Goal: Task Accomplishment & Management: Use online tool/utility

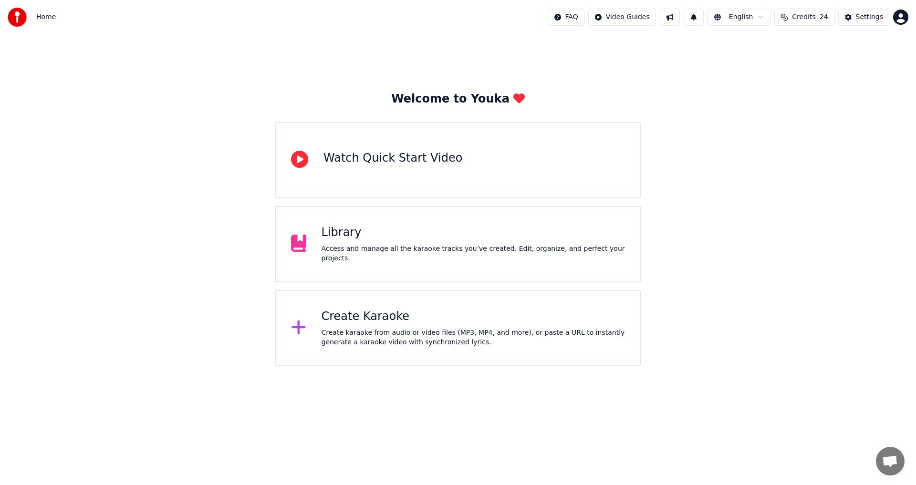
click at [369, 334] on div "Create karaoke from audio or video files (MP3, MP4, and more), or paste a URL t…" at bounding box center [474, 337] width 304 height 19
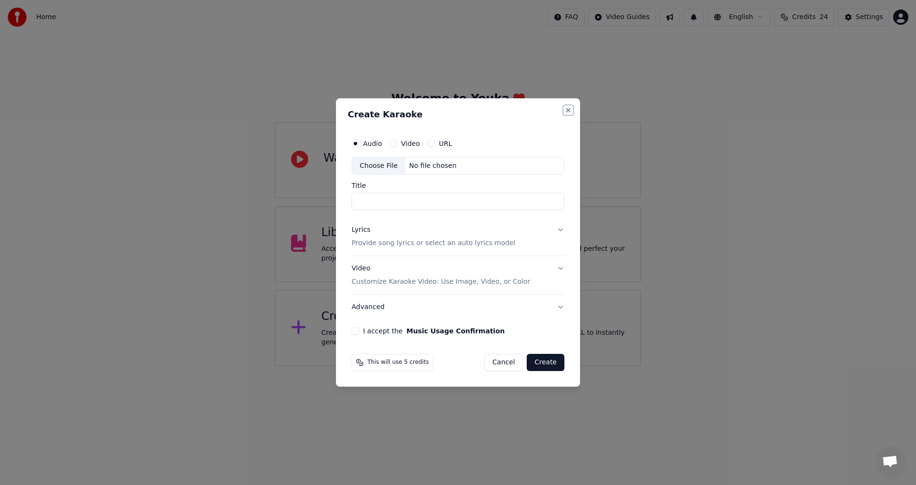
click at [568, 111] on button "Close" at bounding box center [568, 110] width 8 height 8
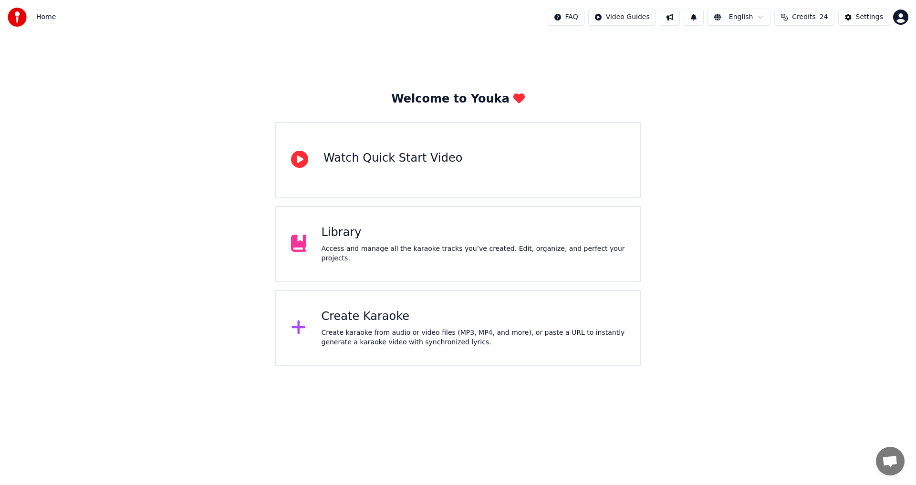
click at [394, 249] on div "Access and manage all the karaoke tracks you’ve created. Edit, organize, and pe…" at bounding box center [474, 253] width 304 height 19
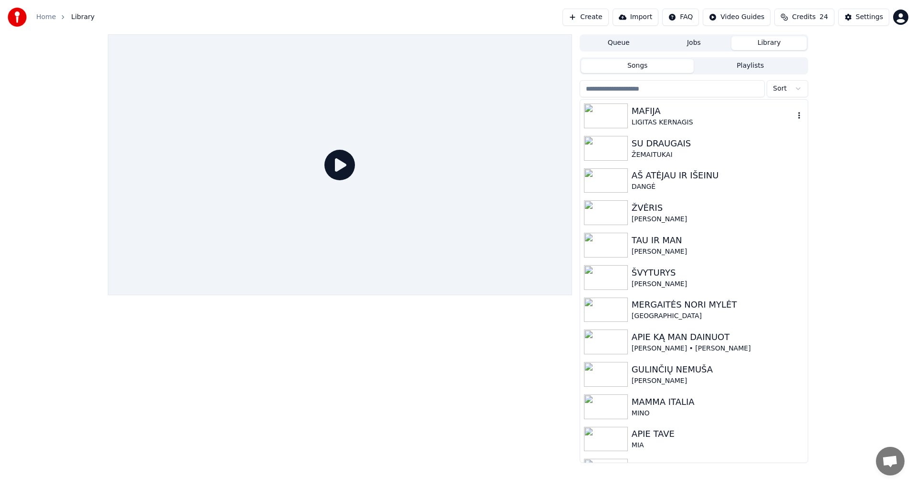
click at [657, 123] on div "LIGITAS KERNAGIS" at bounding box center [713, 123] width 163 height 10
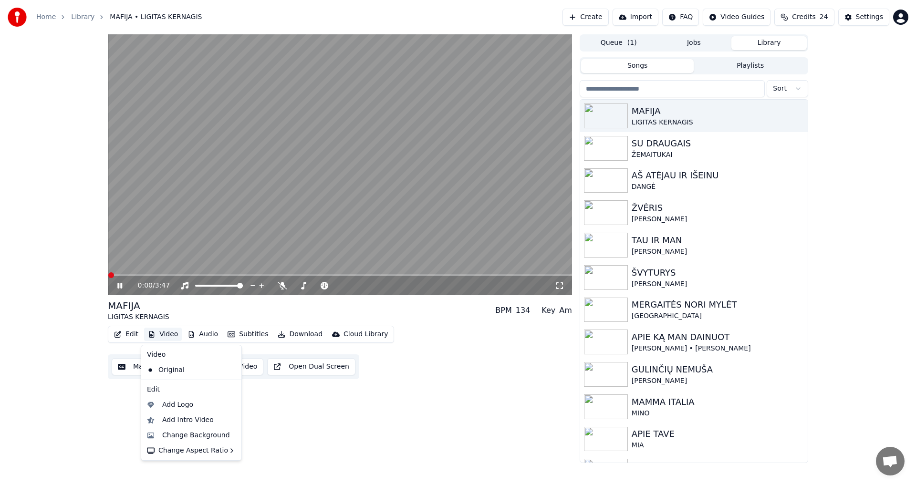
click at [166, 333] on button "Video" at bounding box center [163, 334] width 38 height 13
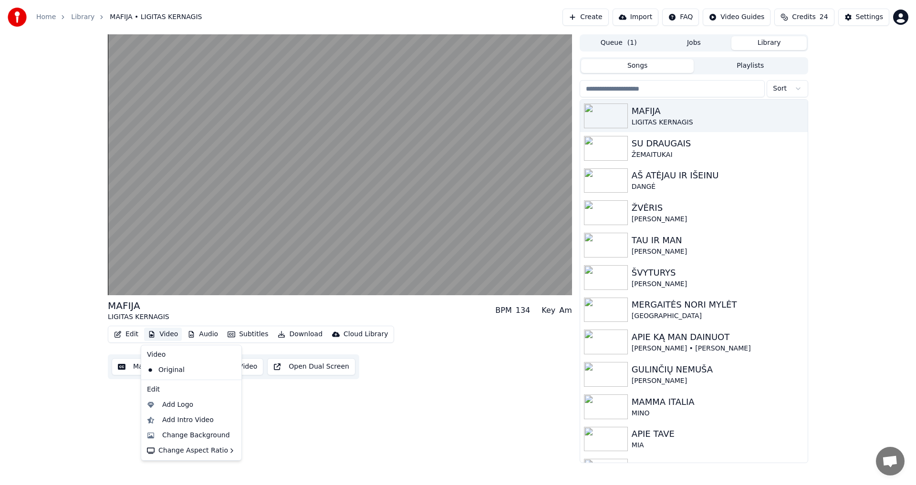
click at [166, 333] on button "Video" at bounding box center [163, 334] width 38 height 13
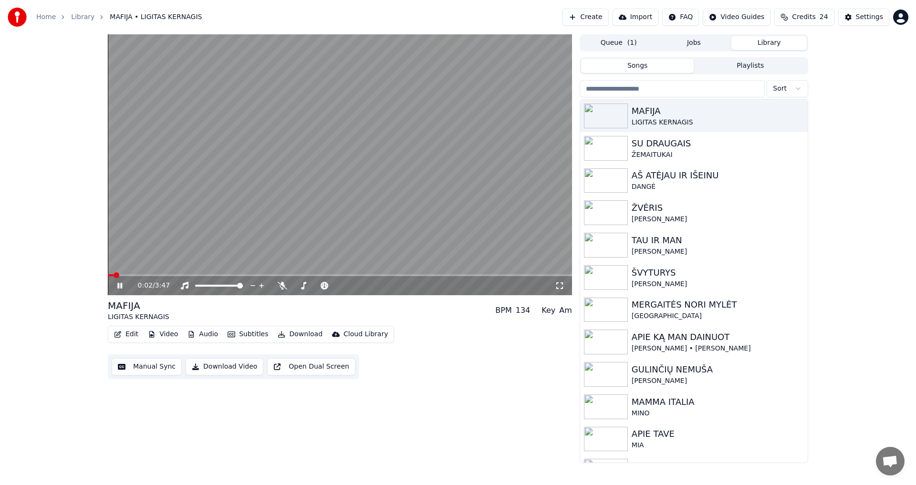
click at [116, 285] on icon at bounding box center [126, 286] width 22 height 8
click at [372, 285] on icon at bounding box center [371, 286] width 9 height 10
click at [119, 288] on icon at bounding box center [120, 285] width 6 height 7
click at [108, 272] on span at bounding box center [111, 275] width 6 height 6
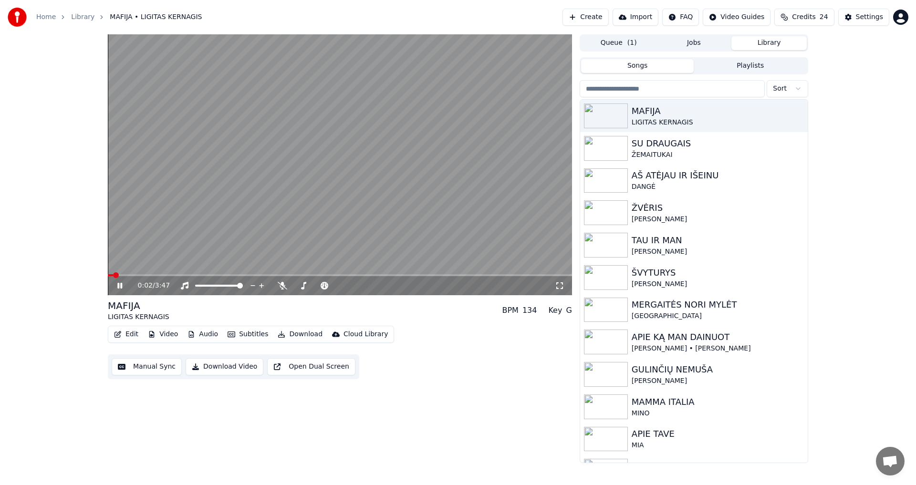
click at [119, 287] on icon at bounding box center [119, 286] width 5 height 6
click at [168, 336] on button "Video" at bounding box center [163, 334] width 38 height 13
click at [189, 436] on div "Change Background" at bounding box center [196, 436] width 68 height 10
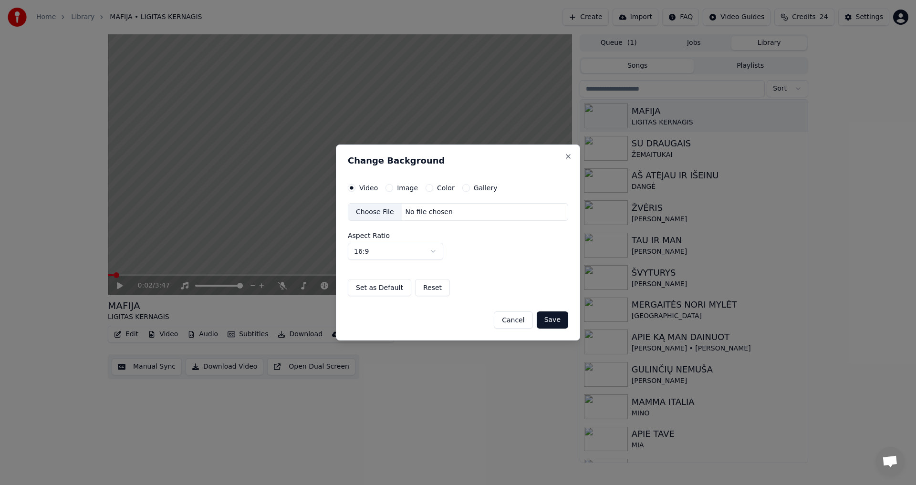
click at [402, 187] on label "Image" at bounding box center [407, 188] width 21 height 7
click at [393, 187] on button "Image" at bounding box center [389, 188] width 8 height 8
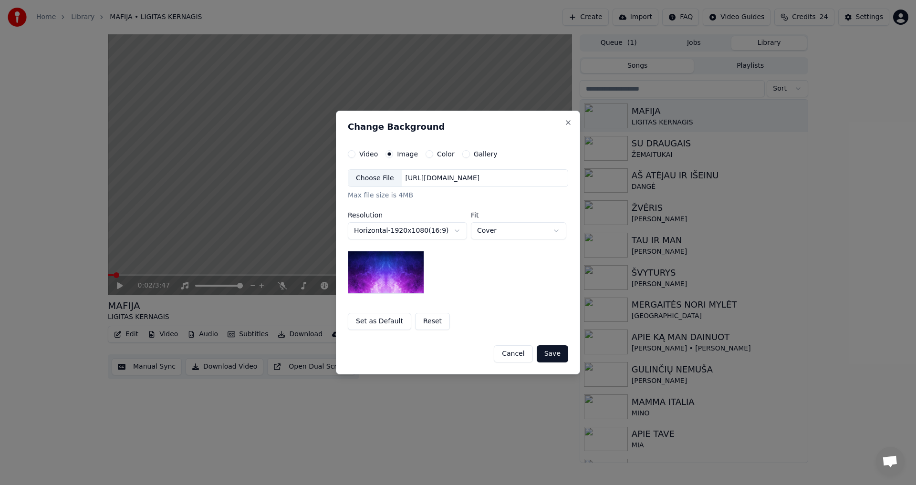
click at [405, 278] on img at bounding box center [386, 272] width 76 height 43
click at [393, 320] on button "Set as Default" at bounding box center [379, 321] width 63 height 17
click at [397, 319] on button "Reset" at bounding box center [405, 321] width 35 height 17
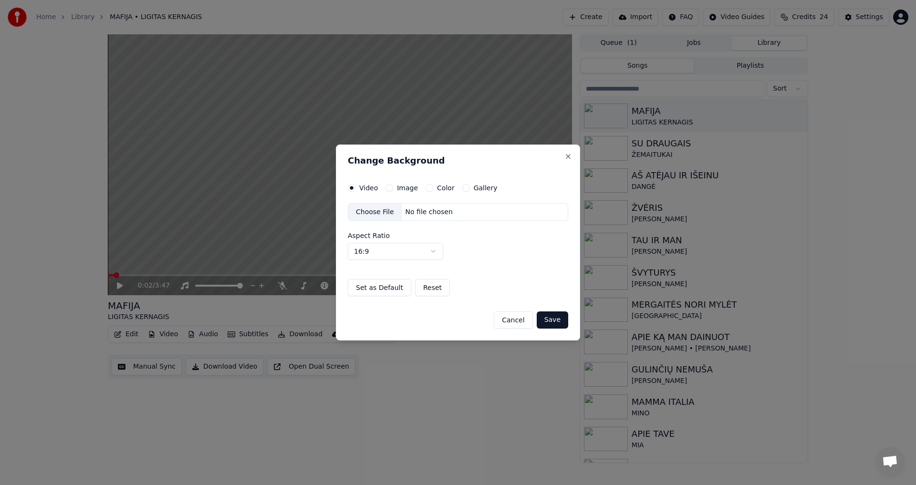
click at [397, 191] on label "Image" at bounding box center [407, 188] width 21 height 7
click at [393, 191] on button "Image" at bounding box center [389, 188] width 8 height 8
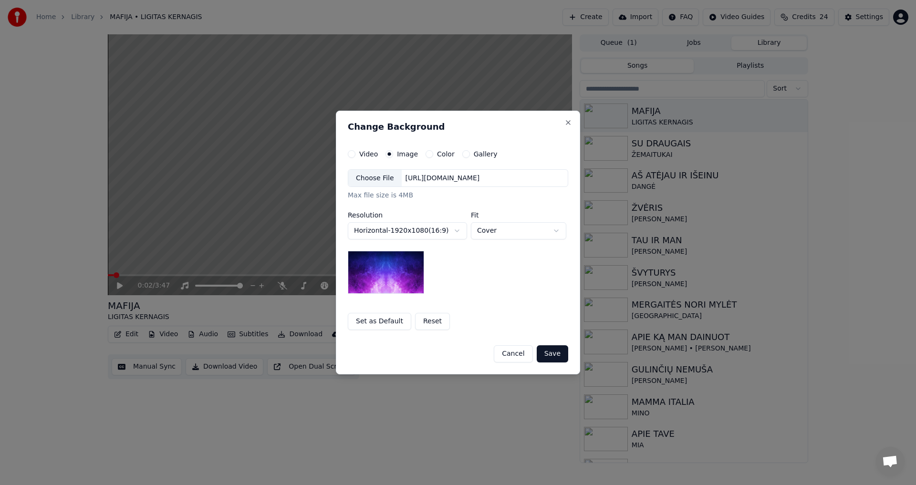
click at [379, 176] on div "Choose File" at bounding box center [374, 178] width 53 height 17
click at [426, 155] on button "Color" at bounding box center [430, 154] width 8 height 8
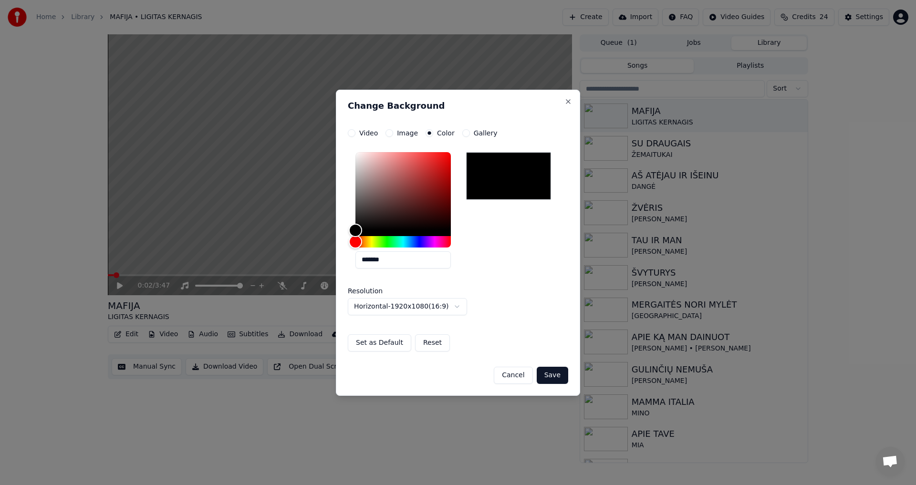
click at [388, 133] on button "Image" at bounding box center [389, 133] width 8 height 8
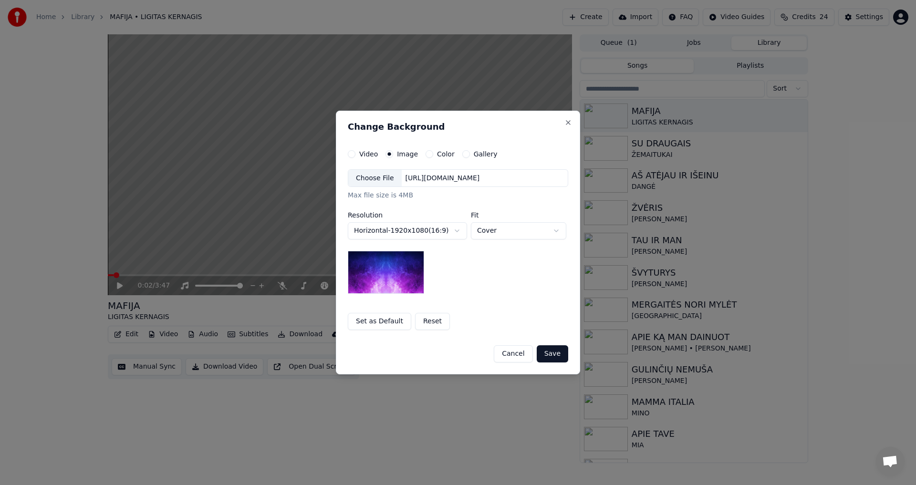
click at [462, 154] on button "Gallery" at bounding box center [466, 154] width 8 height 8
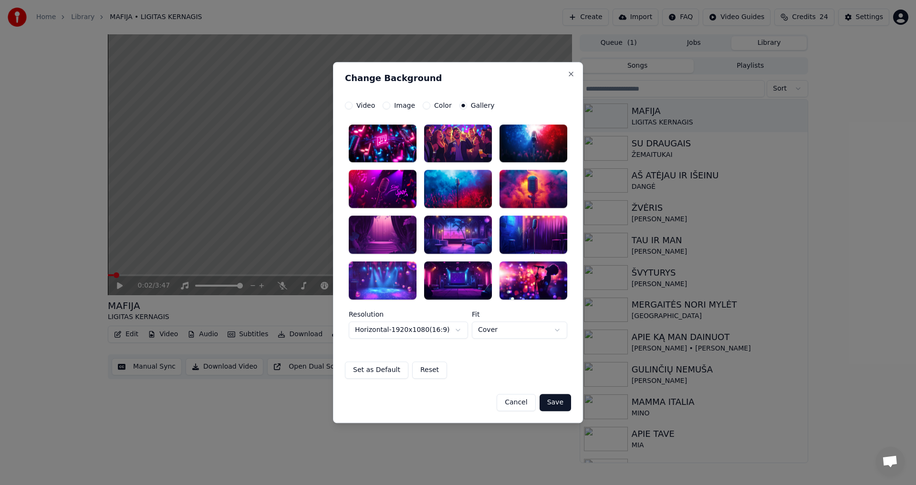
click at [384, 102] on button "Image" at bounding box center [387, 106] width 8 height 8
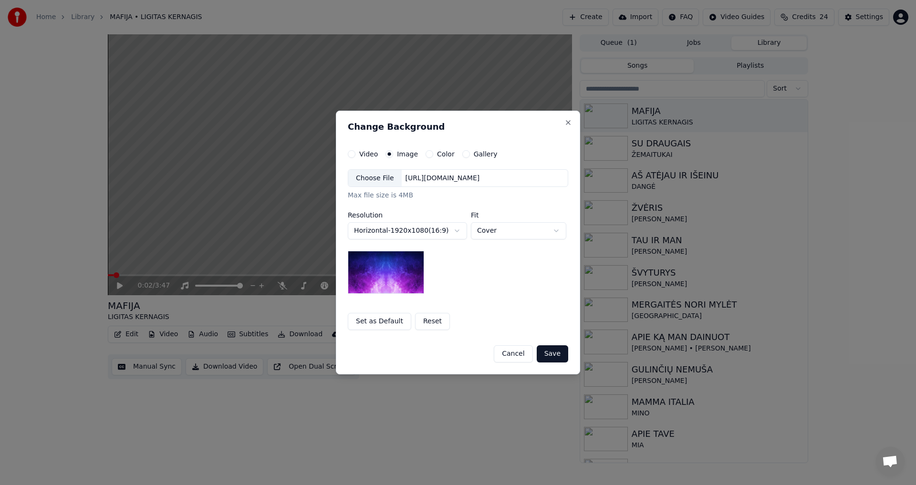
click at [426, 319] on button "Reset" at bounding box center [432, 321] width 35 height 17
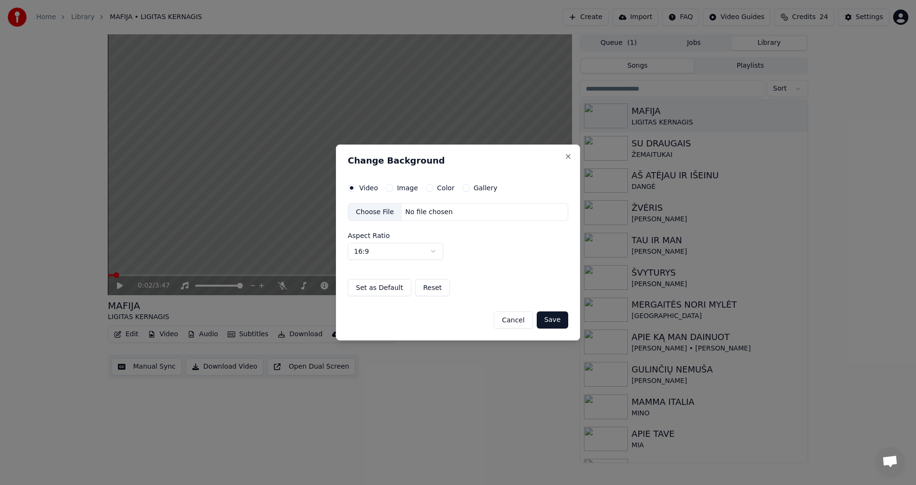
click at [397, 189] on label "Image" at bounding box center [407, 188] width 21 height 7
click at [393, 189] on button "Image" at bounding box center [389, 188] width 8 height 8
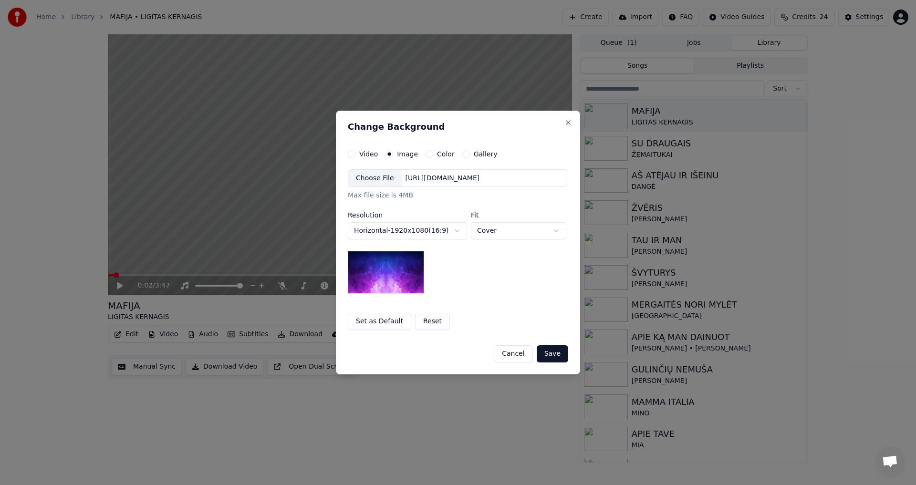
click at [373, 179] on div "Choose File" at bounding box center [374, 178] width 53 height 17
click at [383, 180] on div "Choose File" at bounding box center [374, 178] width 53 height 17
click at [434, 257] on div "**********" at bounding box center [458, 231] width 220 height 125
click at [367, 175] on div "Choose File" at bounding box center [374, 178] width 53 height 17
click at [548, 353] on button "Save" at bounding box center [552, 353] width 31 height 17
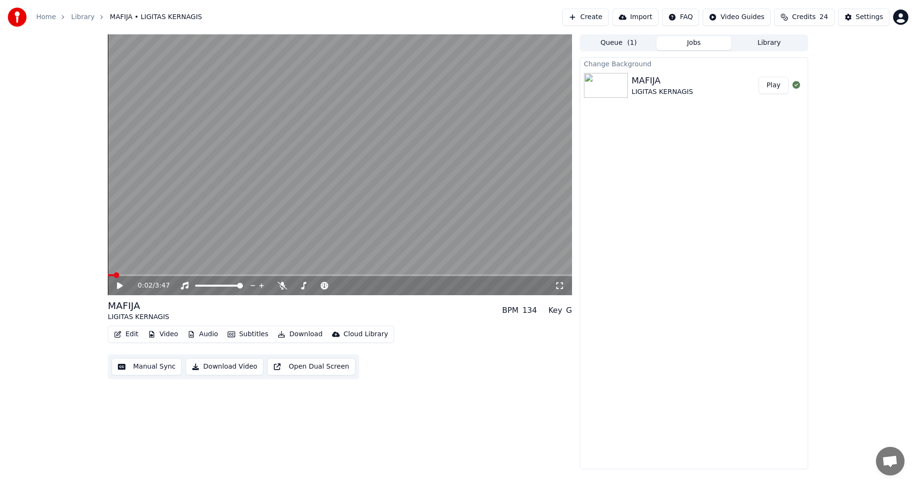
click at [774, 83] on button "Play" at bounding box center [773, 85] width 30 height 17
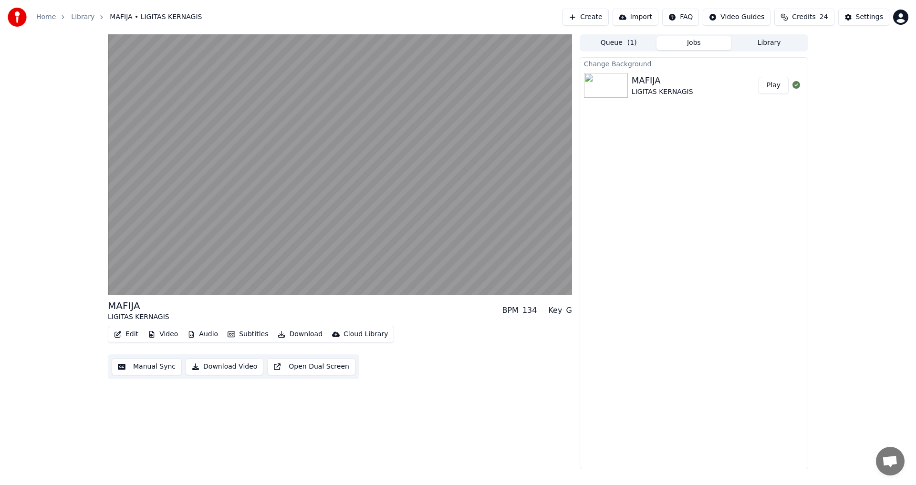
click at [222, 364] on button "Download Video" at bounding box center [225, 366] width 78 height 17
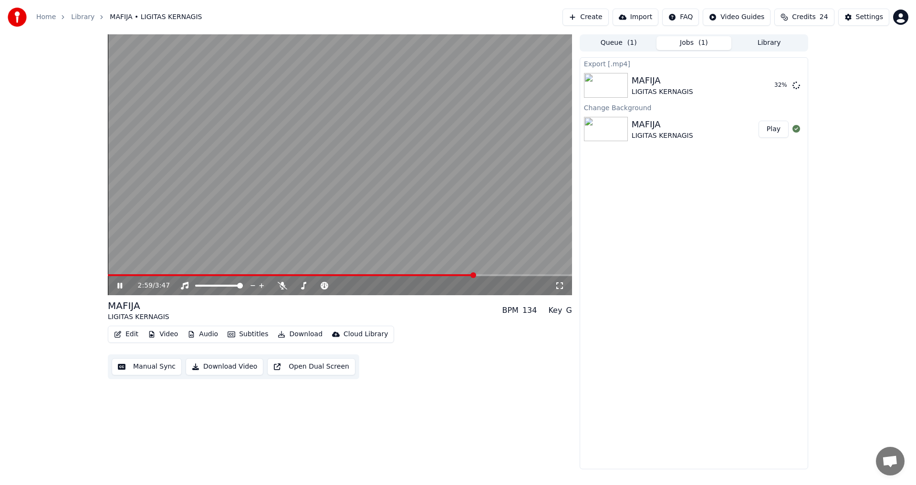
click at [123, 287] on icon at bounding box center [126, 286] width 22 height 8
click at [774, 83] on button "Show" at bounding box center [771, 85] width 34 height 17
